Goal: Find specific page/section: Find specific page/section

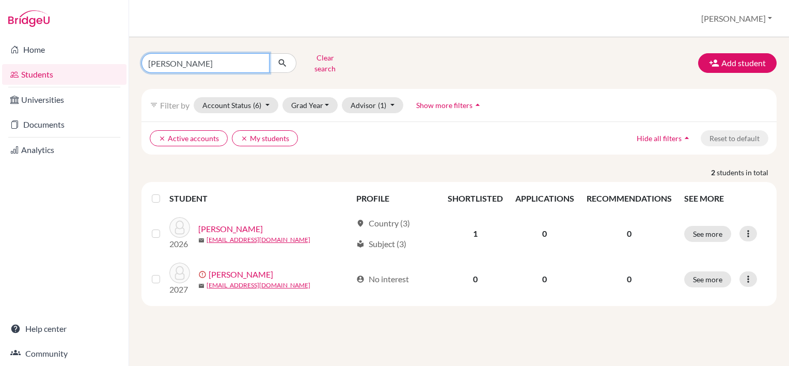
click at [214, 64] on input "[PERSON_NAME]" at bounding box center [206, 63] width 128 height 20
type input "e"
click at [323, 101] on button "Grad Year" at bounding box center [311, 105] width 56 height 16
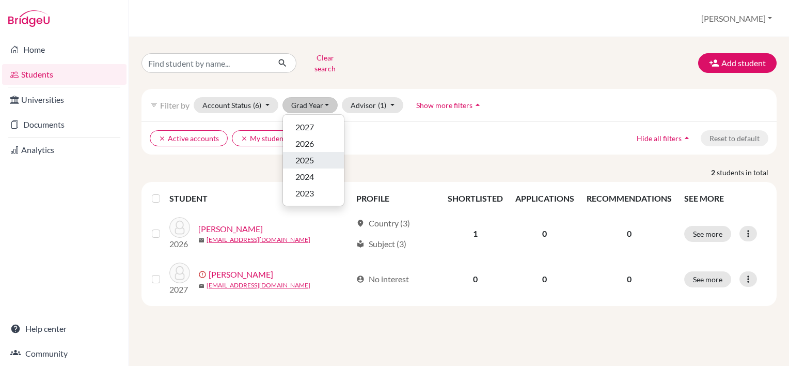
click at [307, 154] on span "2025" at bounding box center [304, 160] width 19 height 12
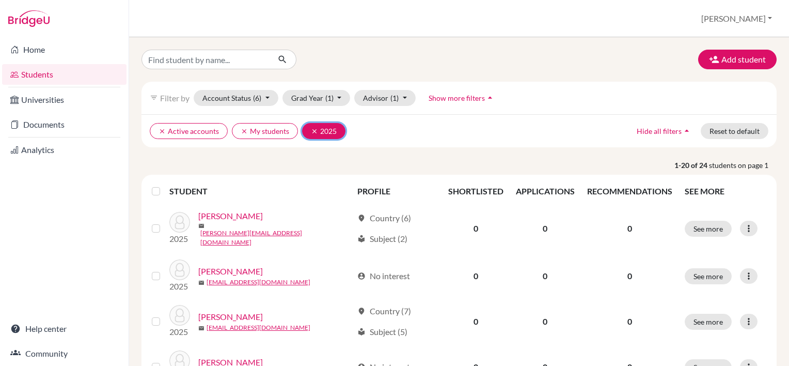
click at [308, 131] on button "clear 2025" at bounding box center [323, 131] width 43 height 16
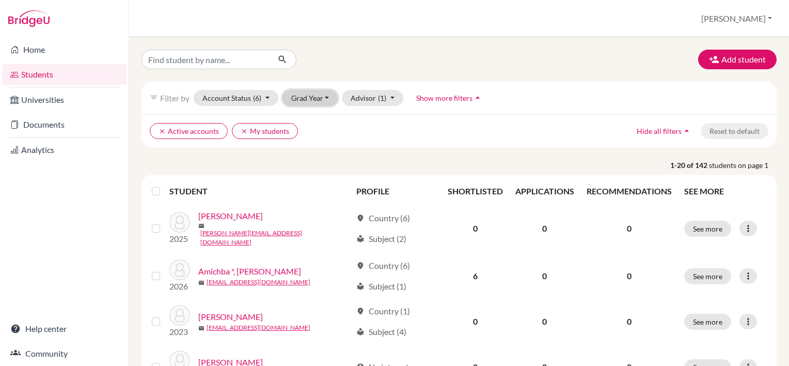
click at [329, 99] on button "Grad Year" at bounding box center [311, 98] width 56 height 16
click at [322, 136] on div "2026" at bounding box center [313, 136] width 36 height 12
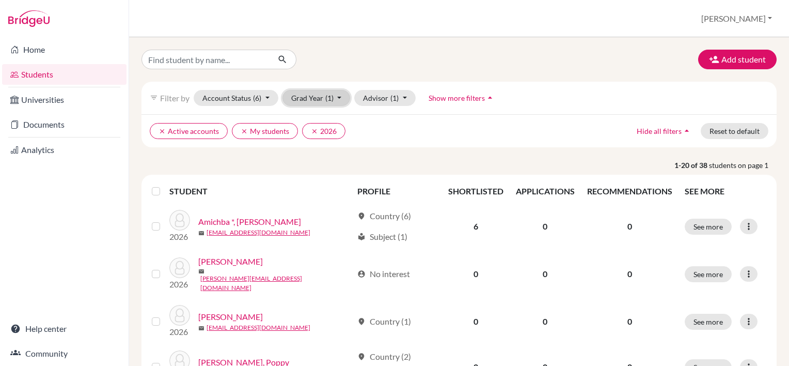
click at [341, 93] on button "Grad Year (1)" at bounding box center [317, 98] width 68 height 16
click at [307, 117] on span "2027" at bounding box center [304, 120] width 19 height 12
